Goal: Use online tool/utility: Utilize a website feature to perform a specific function

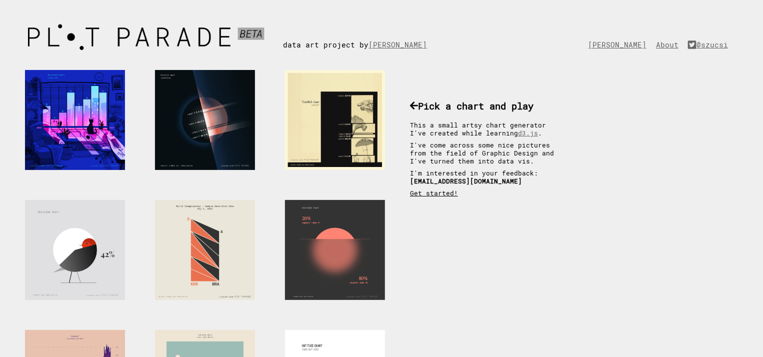
click at [432, 192] on link "Get started!" at bounding box center [434, 193] width 48 height 8
drag, startPoint x: 656, startPoint y: 0, endPoint x: 680, endPoint y: 22, distance: 32.6
click at [680, 22] on div "[PERSON_NAME] About @szucsi" at bounding box center [665, 34] width 155 height 29
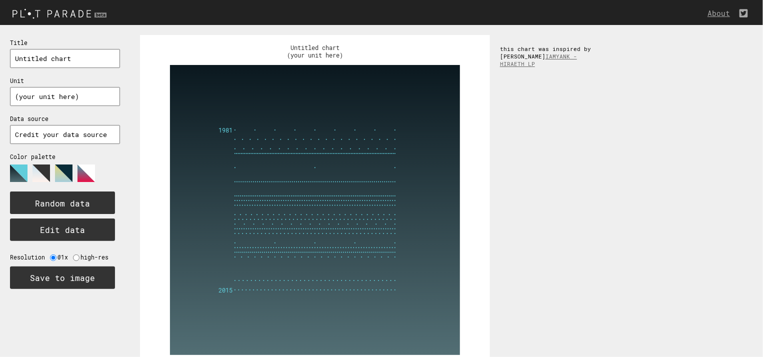
click at [60, 169] on polygon at bounding box center [63, 172] width 17 height 17
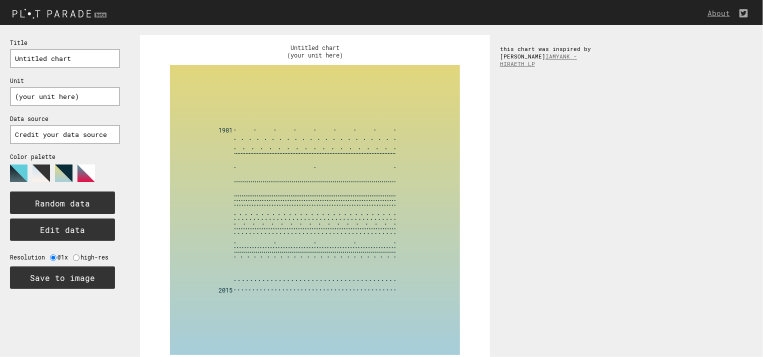
click at [321, 192] on rect at bounding box center [315, 210] width 290 height 290
drag, startPoint x: 324, startPoint y: 171, endPoint x: 299, endPoint y: 273, distance: 105.0
click at [299, 273] on rect at bounding box center [315, 210] width 290 height 290
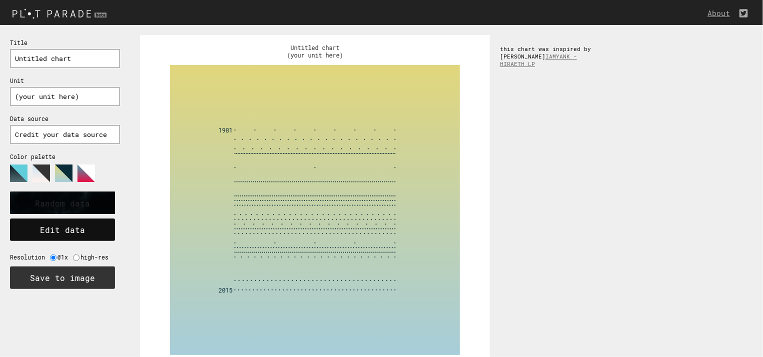
click at [52, 232] on button "Edit data" at bounding box center [62, 229] width 105 height 22
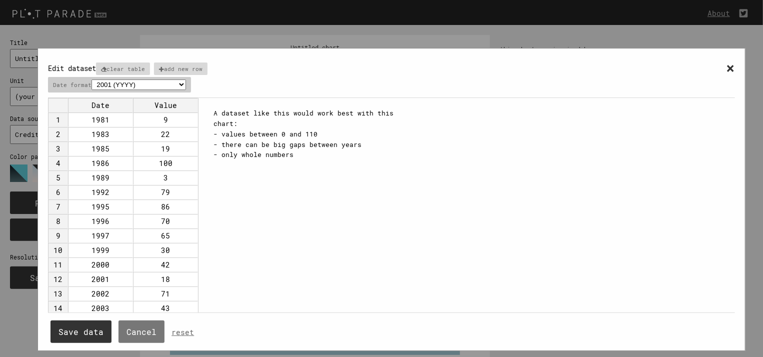
click at [186, 83] on select "2001 (YYYY) 04/2001 (MM/YYYY) Apr (within one year, like Jan-Dec) 25/04/2001 (D…" at bounding box center [138, 84] width 94 height 10
click at [729, 68] on span "×" at bounding box center [730, 67] width 8 height 18
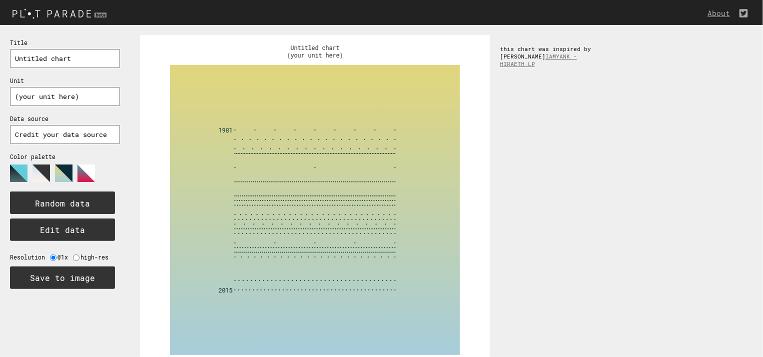
click at [74, 15] on img at bounding box center [60, 13] width 121 height 16
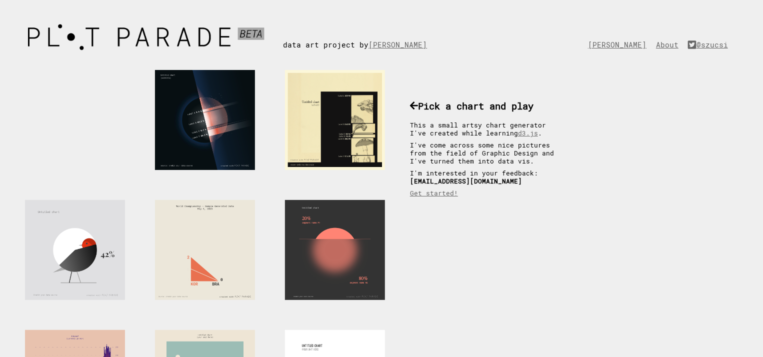
scroll to position [250, 0]
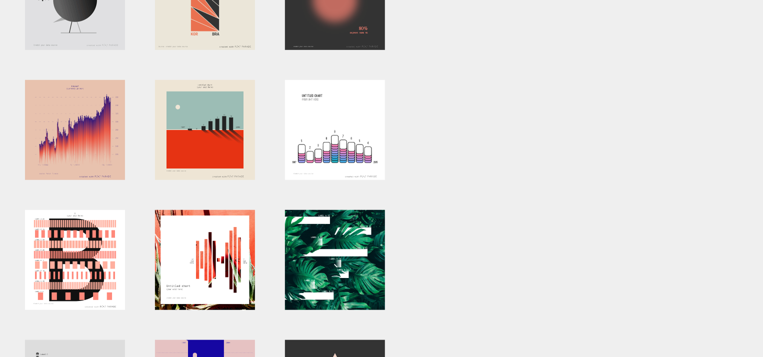
click at [86, 30] on div at bounding box center [75, 0] width 100 height 100
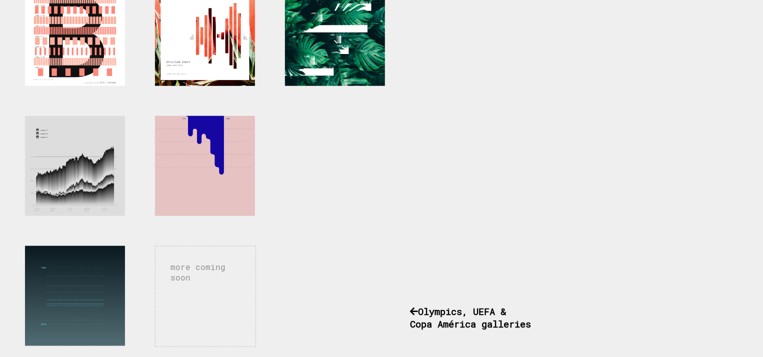
scroll to position [500, 0]
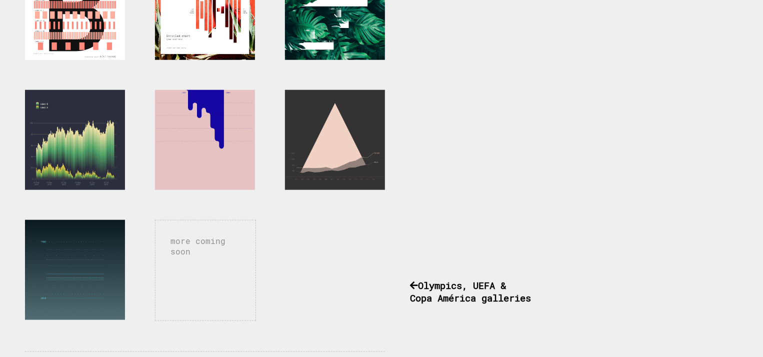
click at [91, 153] on div at bounding box center [75, 140] width 100 height 100
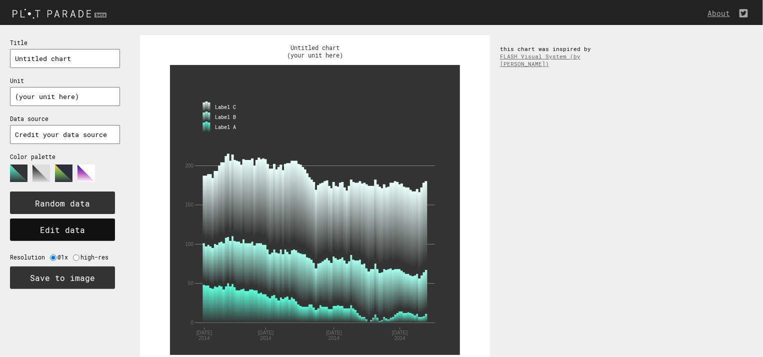
click at [81, 226] on button "Edit data" at bounding box center [62, 229] width 105 height 22
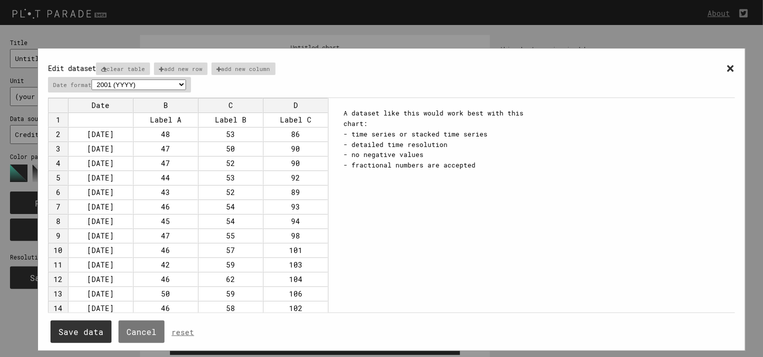
click at [179, 117] on td "Label A" at bounding box center [165, 119] width 65 height 14
click at [178, 117] on td "Label A" at bounding box center [165, 119] width 65 height 14
drag, startPoint x: 408, startPoint y: 37, endPoint x: 444, endPoint y: 39, distance: 35.6
click at [408, 37] on div "× Edit dataset clear table add new row add new column Date format 2001 (YYYY) 0…" at bounding box center [391, 188] width 783 height 377
